Goal: Transaction & Acquisition: Subscribe to service/newsletter

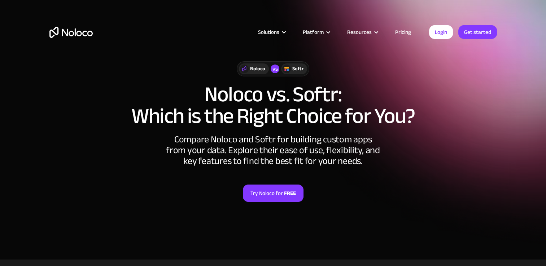
click at [409, 30] on link "Pricing" at bounding box center [403, 31] width 34 height 9
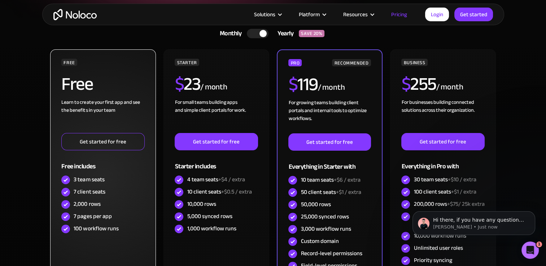
click at [89, 143] on link "Get started for free" at bounding box center [102, 141] width 83 height 17
